Goal: Navigation & Orientation: Locate item on page

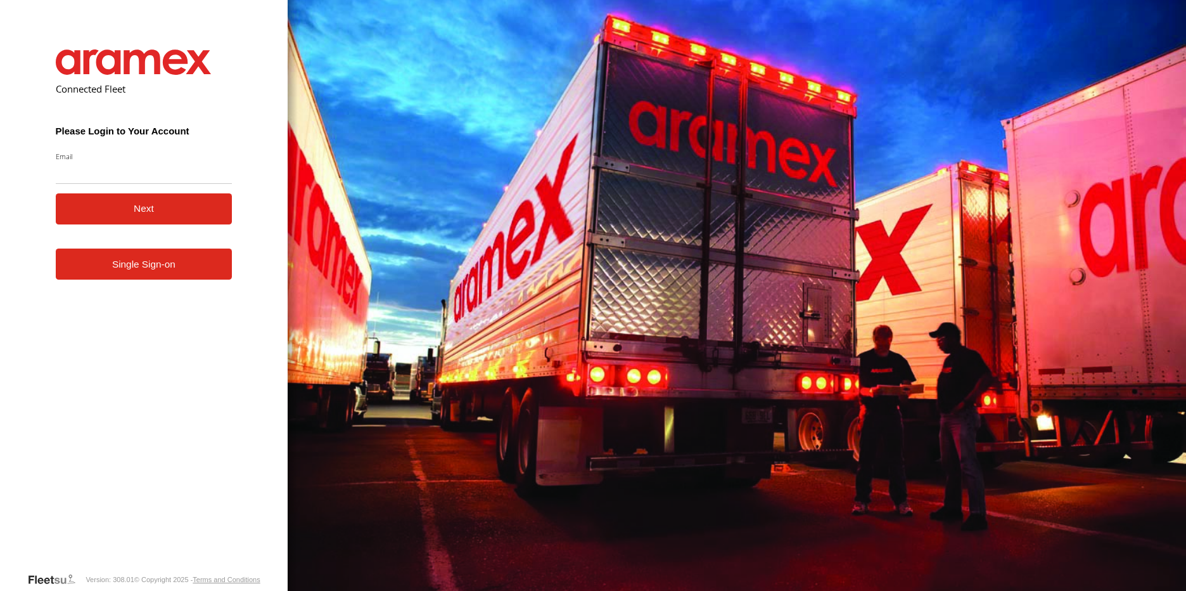
click at [162, 271] on link "Single Sign-on" at bounding box center [144, 263] width 177 height 31
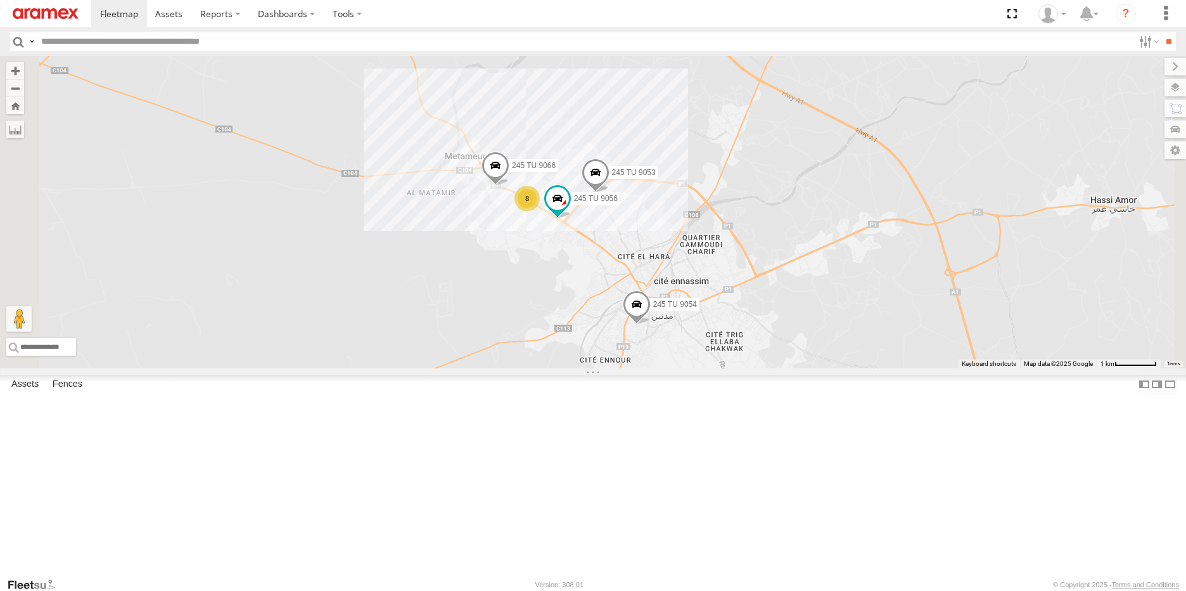
click at [0, 0] on div "245 TU 9066" at bounding box center [0, 0] width 0 height 0
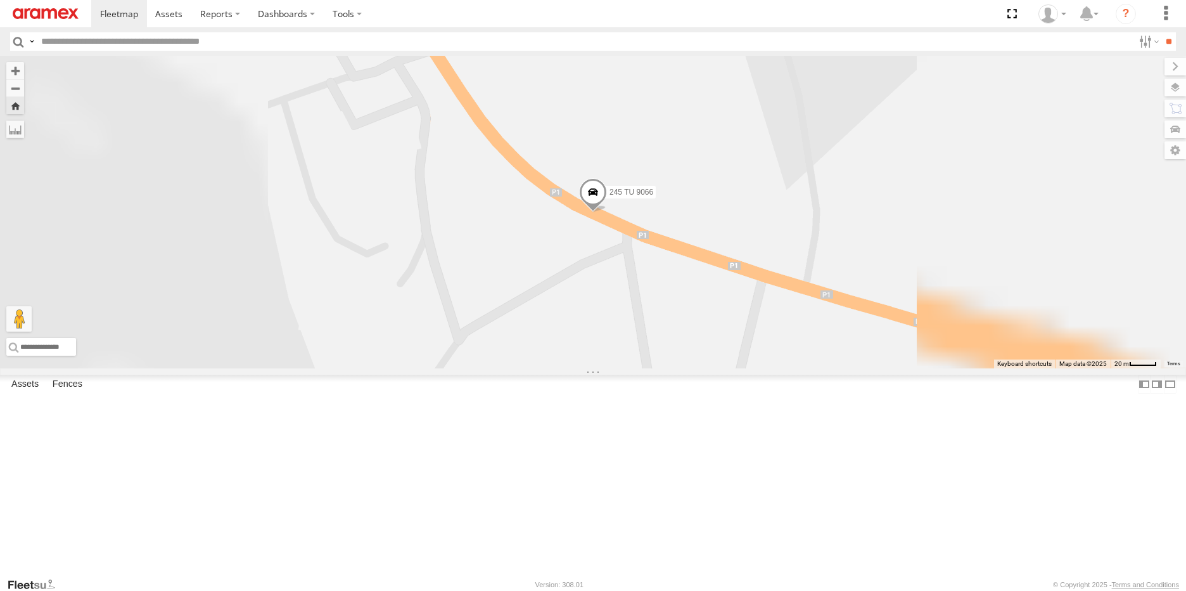
click at [607, 212] on span at bounding box center [593, 195] width 28 height 34
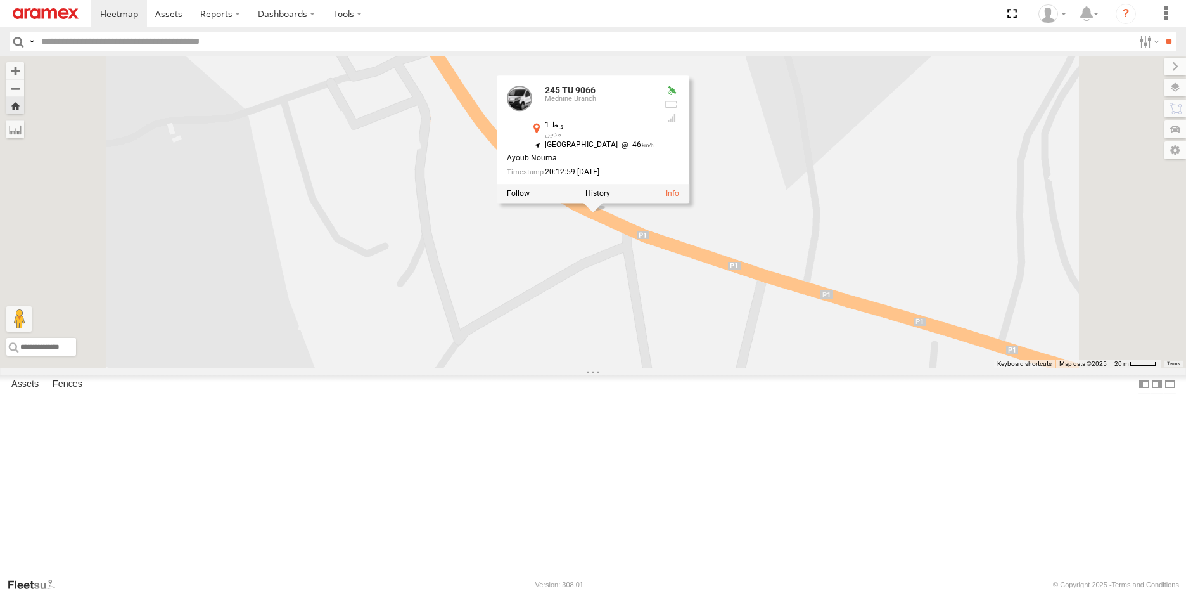
click at [698, 344] on div "245 TU 9066 245 TU 9066 Mednine Branch و ط 1 مدنين 33.36825 , 10.45075 [GEOGRAP…" at bounding box center [593, 212] width 1186 height 312
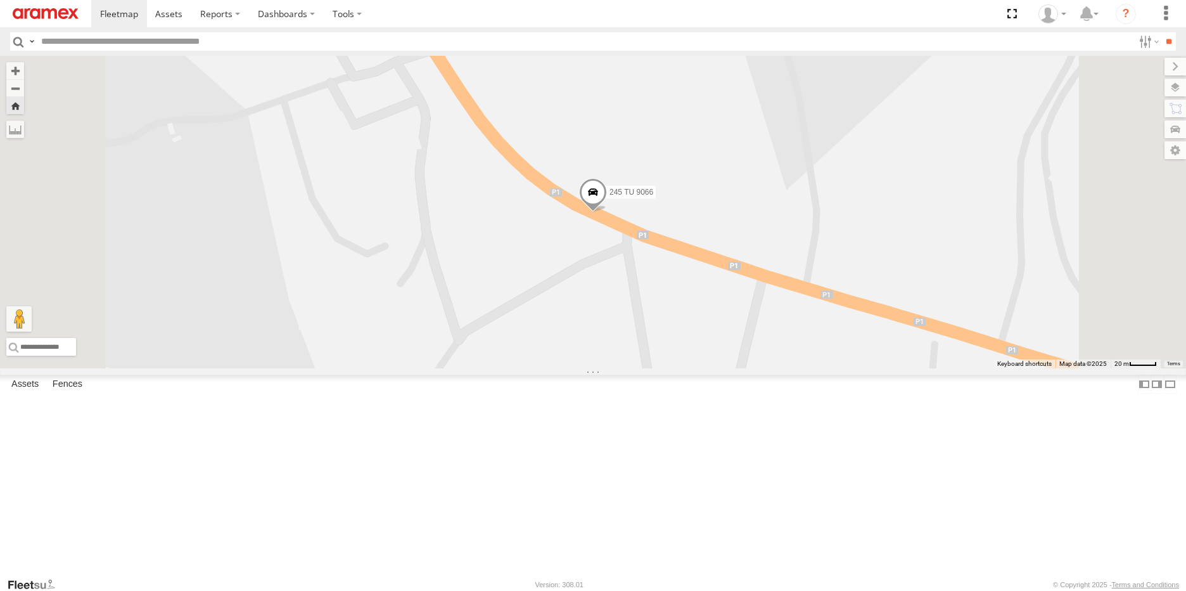
click at [607, 212] on span at bounding box center [593, 195] width 28 height 34
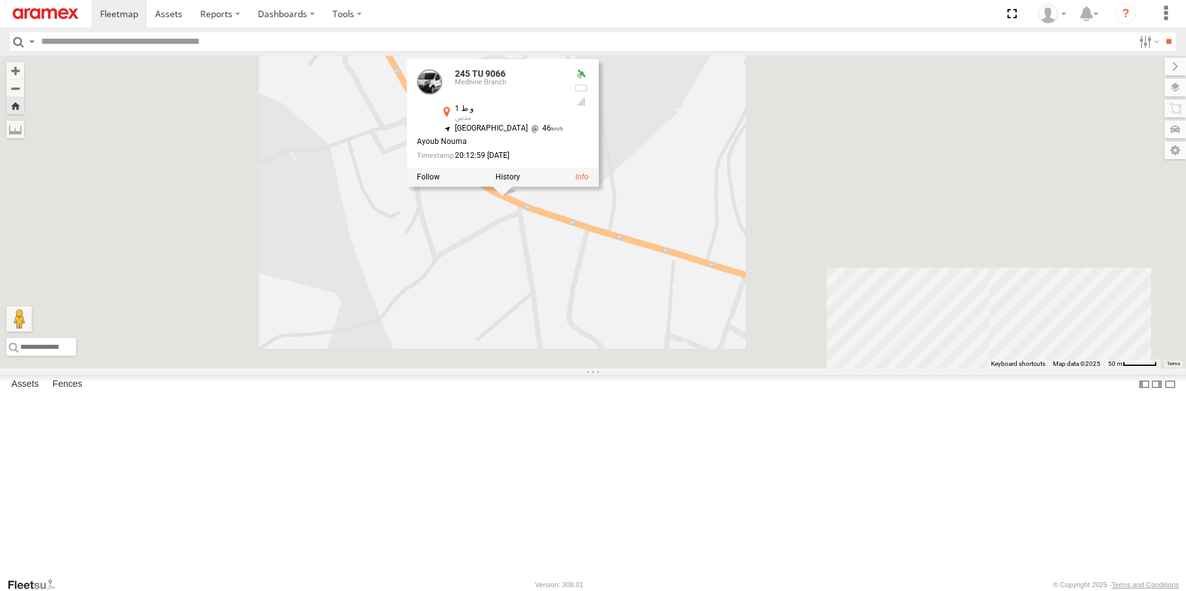
drag, startPoint x: 749, startPoint y: 407, endPoint x: 683, endPoint y: 367, distance: 77.0
click at [683, 367] on div "245 TU 9066 245 TU 9066 Mednine Branch و ط 1 مدنين 33.36825 , 10.45075 [GEOGRAP…" at bounding box center [593, 212] width 1186 height 312
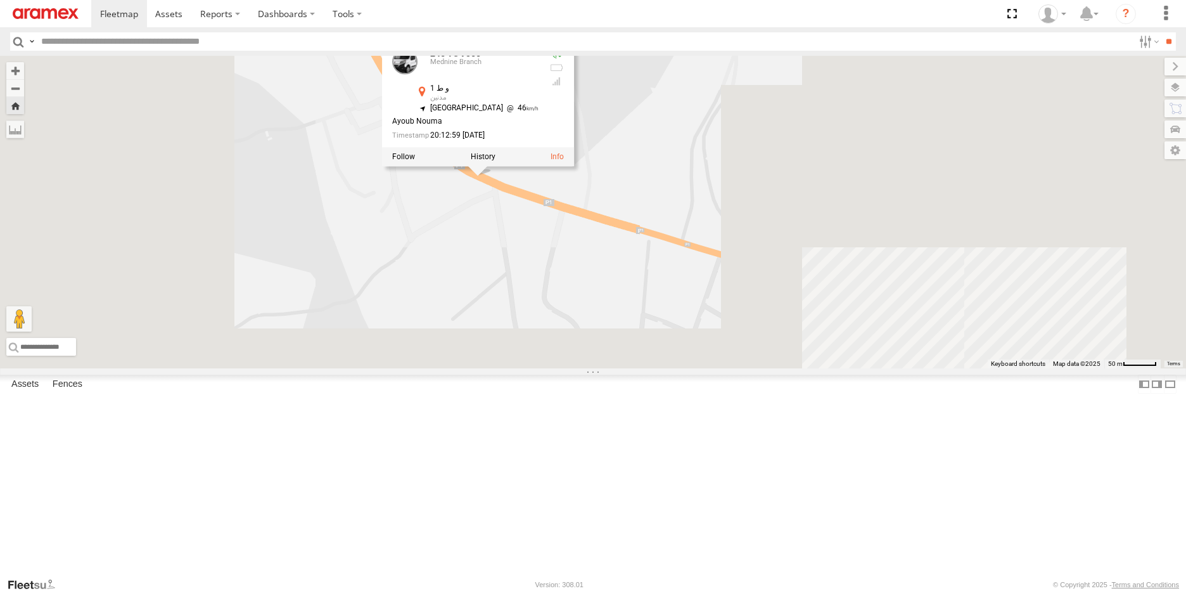
click at [688, 361] on div "245 TU 9066 245 TU 9066 Mednine Branch و ط 1 مدنين 33.36825 , 10.45075 [GEOGRAP…" at bounding box center [593, 212] width 1186 height 312
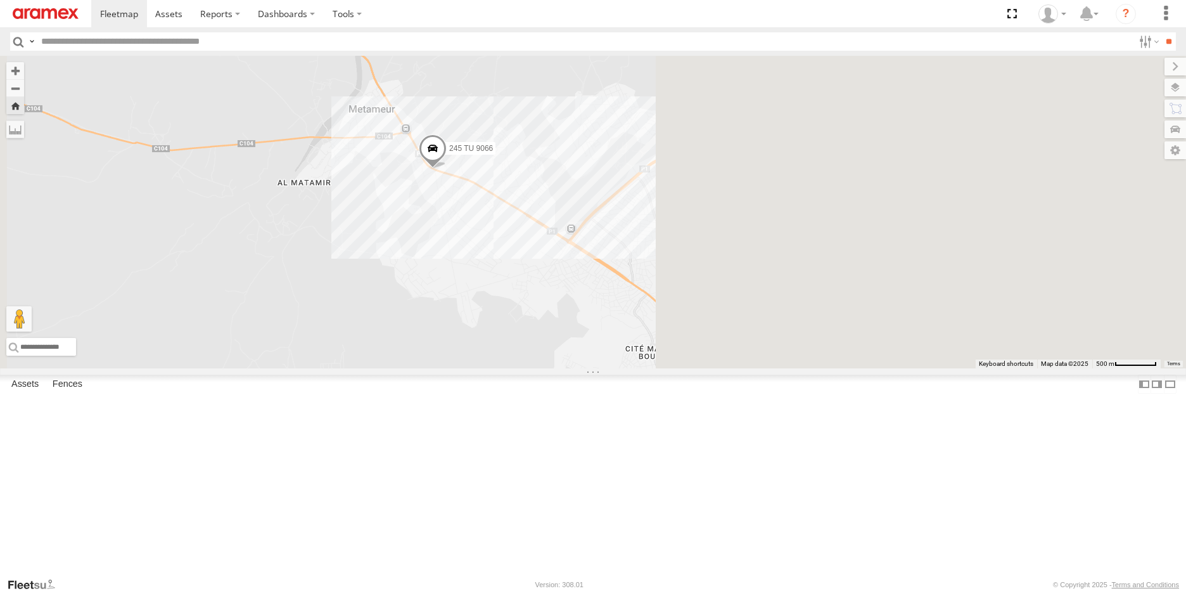
drag, startPoint x: 786, startPoint y: 442, endPoint x: 615, endPoint y: 318, distance: 211.9
click at [615, 318] on div "245 TU 9066" at bounding box center [593, 212] width 1186 height 312
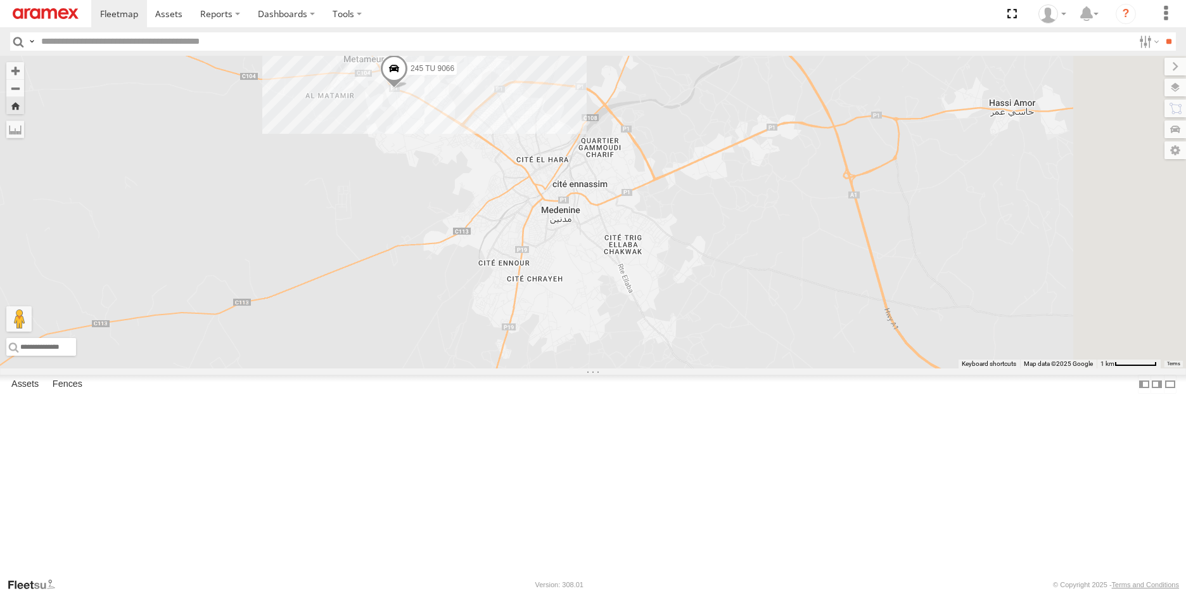
drag, startPoint x: 717, startPoint y: 405, endPoint x: 648, endPoint y: 304, distance: 122.7
click at [648, 304] on div "245 TU 9066" at bounding box center [593, 212] width 1186 height 312
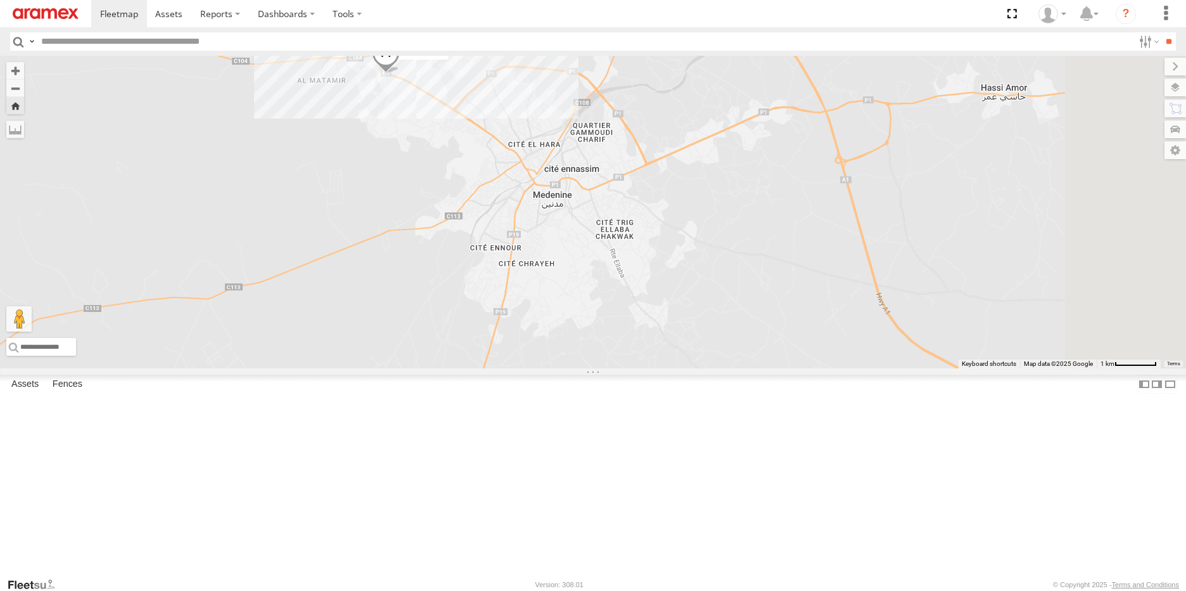
click at [0, 0] on div "246 TU 8284" at bounding box center [0, 0] width 0 height 0
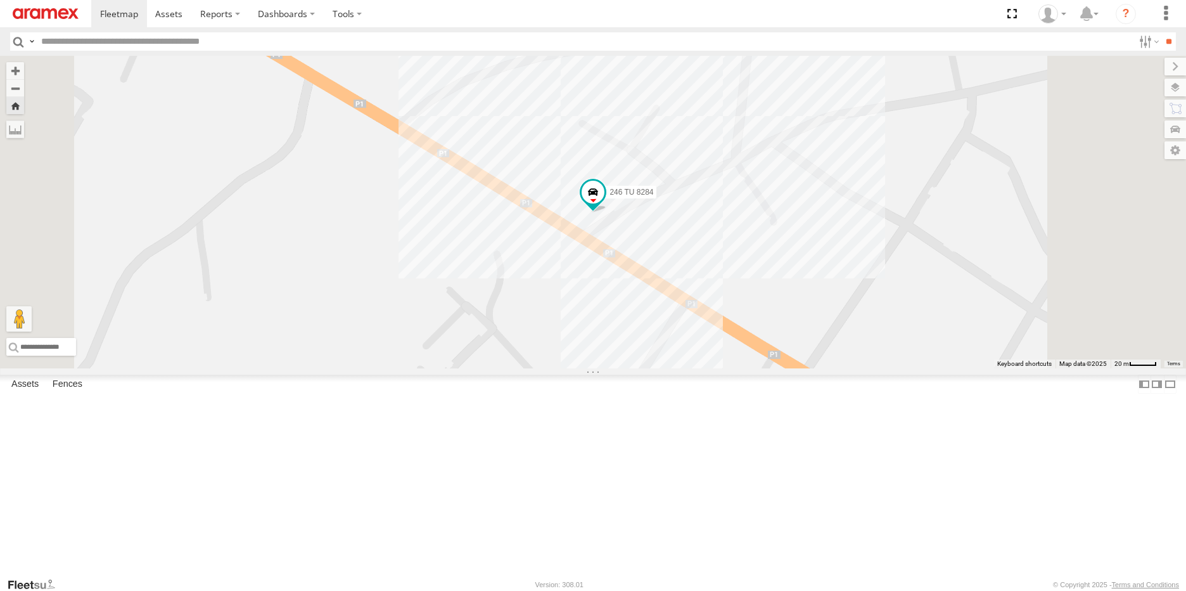
click at [0, 0] on div "231 TU 3157" at bounding box center [0, 0] width 0 height 0
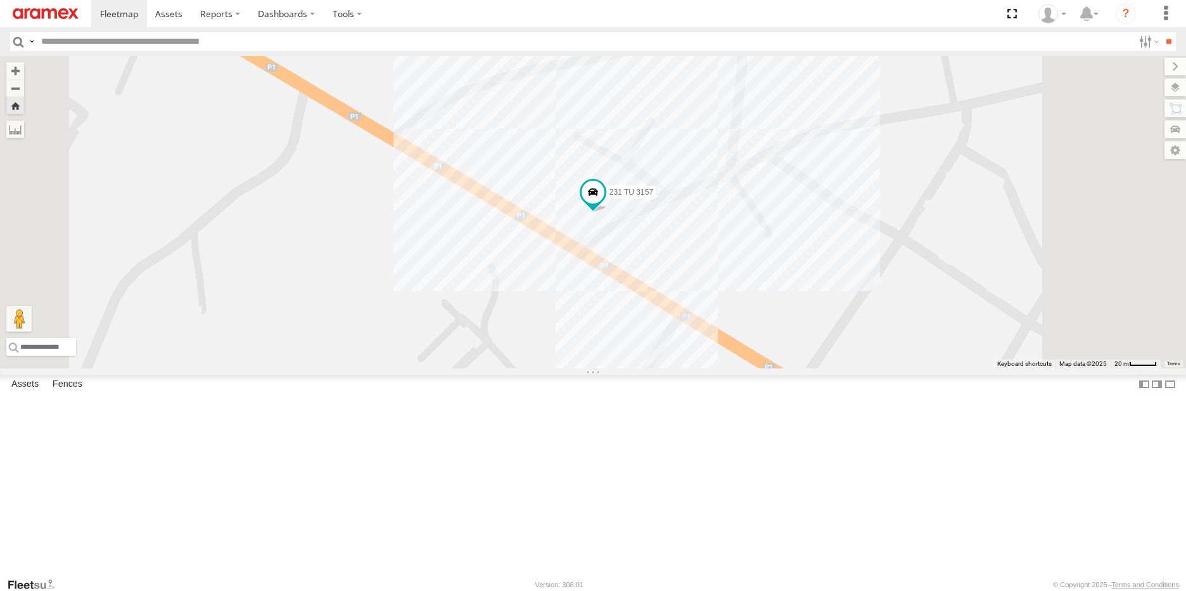
click at [0, 0] on div "245 TU 9056" at bounding box center [0, 0] width 0 height 0
